Goal: Transaction & Acquisition: Purchase product/service

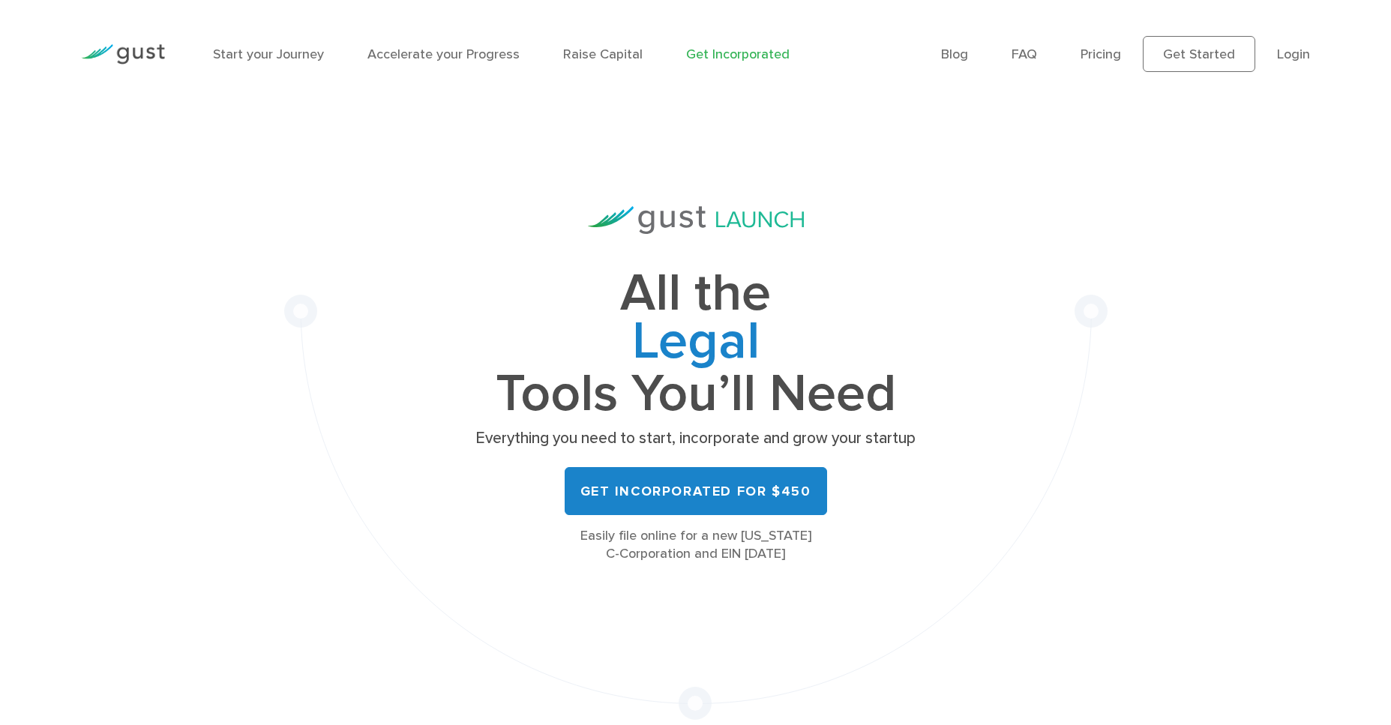
click at [704, 54] on link "Get Incorporated" at bounding box center [737, 54] width 103 height 16
click at [280, 56] on link "Start your Journey" at bounding box center [268, 54] width 111 height 16
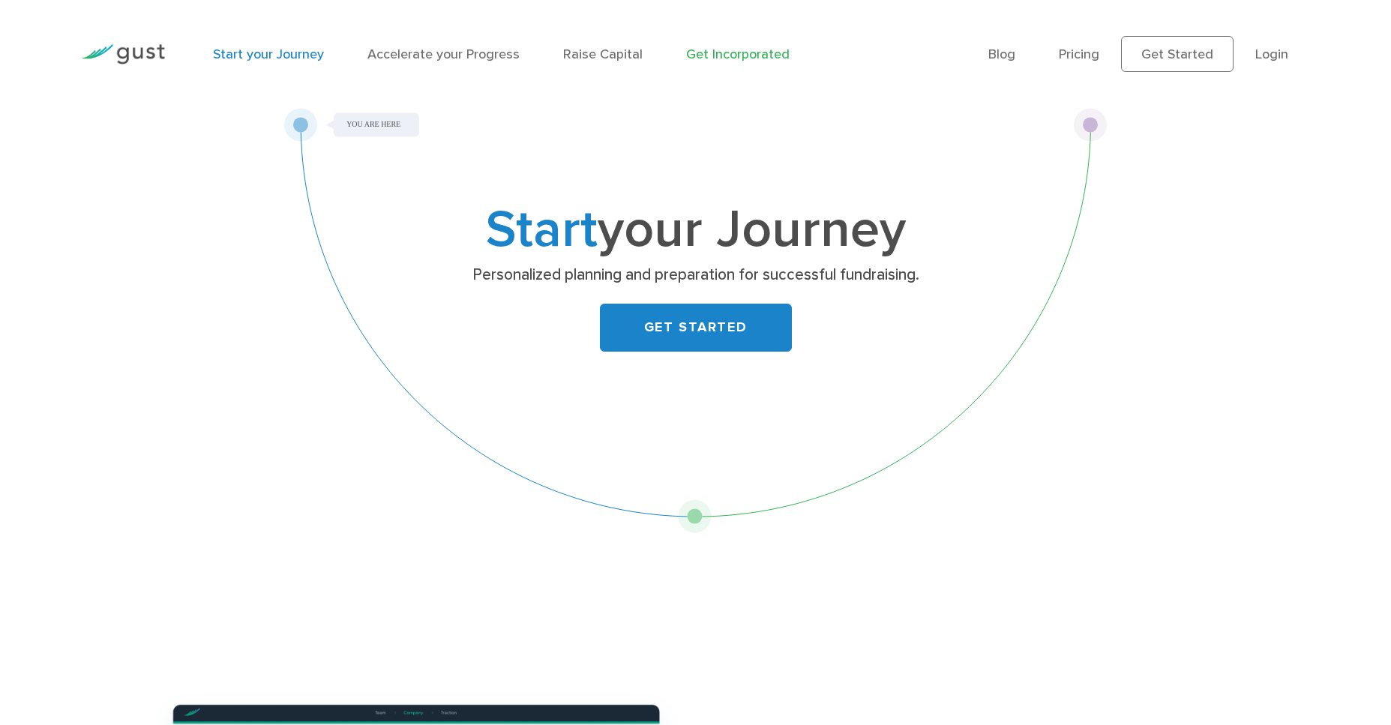
click at [727, 48] on link "Get Incorporated" at bounding box center [737, 54] width 103 height 16
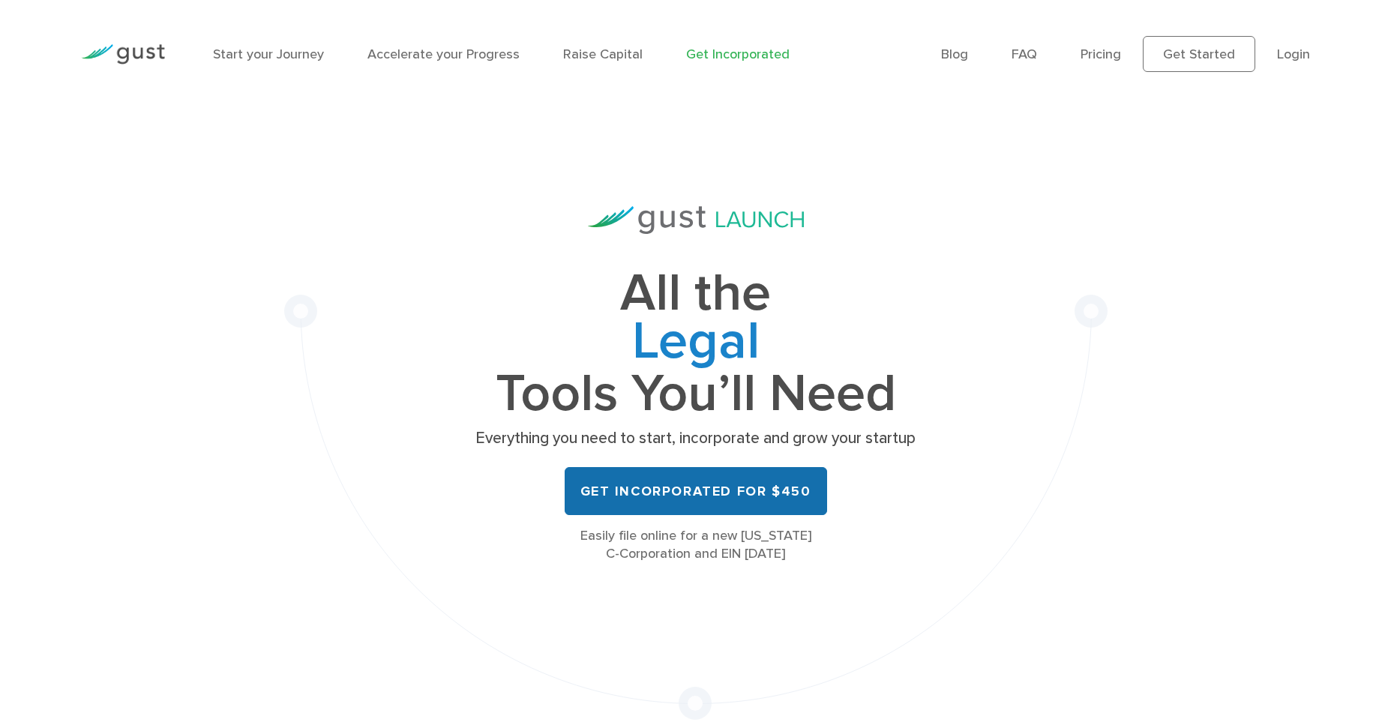
click at [654, 496] on link "Get Incorporated for $450" at bounding box center [696, 491] width 262 height 48
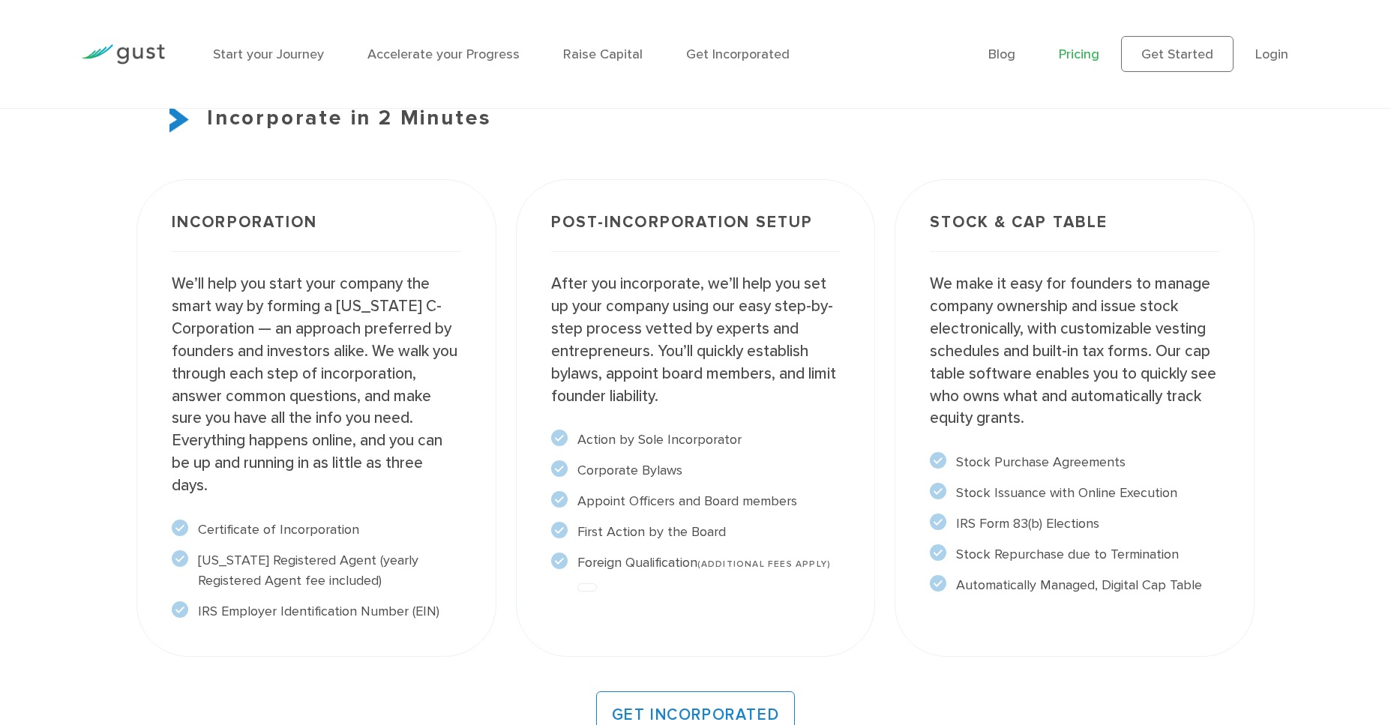
scroll to position [986, 0]
